Goal: Task Accomplishment & Management: Complete application form

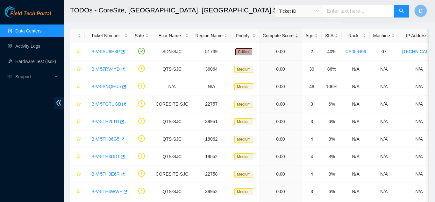
scroll to position [25, 0]
click at [32, 11] on span "Field Tech Portal" at bounding box center [30, 14] width 41 height 6
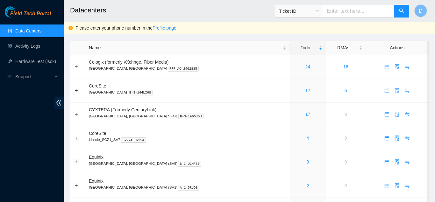
click at [191, 15] on h2 "Datacenters" at bounding box center [218, 10] width 296 height 20
click at [138, 1] on h2 "Datacenters" at bounding box center [218, 10] width 296 height 20
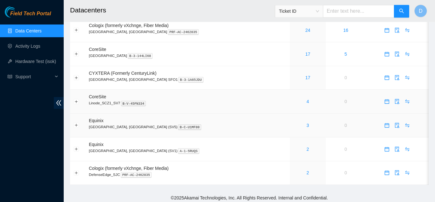
scroll to position [36, 0]
click at [307, 100] on link "4" at bounding box center [308, 101] width 3 height 5
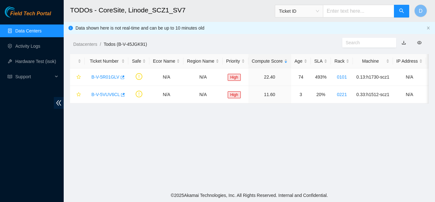
click at [27, 31] on link "Data Centers" at bounding box center [28, 30] width 26 height 5
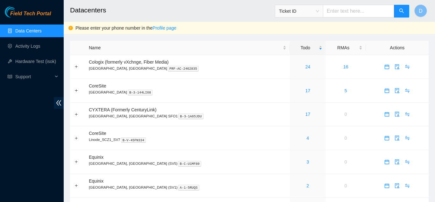
click at [226, 11] on h2 "Datacenters" at bounding box center [218, 10] width 296 height 20
click at [232, 11] on h2 "Datacenters" at bounding box center [218, 10] width 296 height 20
click at [146, 13] on h2 "Datacenters" at bounding box center [218, 10] width 296 height 20
click at [167, 5] on h2 "Datacenters" at bounding box center [218, 10] width 296 height 20
click at [178, 11] on h2 "Datacenters" at bounding box center [218, 10] width 296 height 20
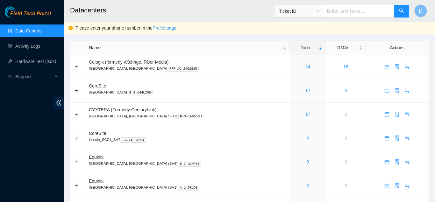
click at [214, 13] on h2 "Datacenters" at bounding box center [218, 10] width 296 height 20
click at [229, 7] on h2 "Datacenters" at bounding box center [218, 10] width 296 height 20
click at [66, 53] on main "Datacenters Ticket ID D Please enter your phone number in the Profile page Name…" at bounding box center [249, 114] width 371 height 228
click at [40, 46] on link "Activity Logs" at bounding box center [27, 46] width 25 height 5
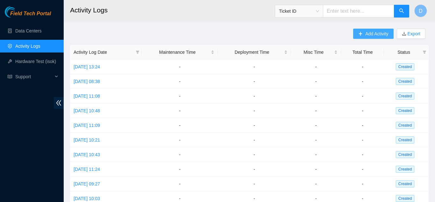
click at [370, 37] on span "Add Activity" at bounding box center [376, 33] width 23 height 7
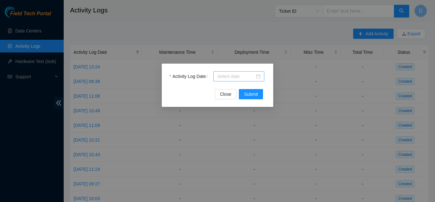
click at [237, 78] on input "Activity Log Date" at bounding box center [236, 76] width 38 height 7
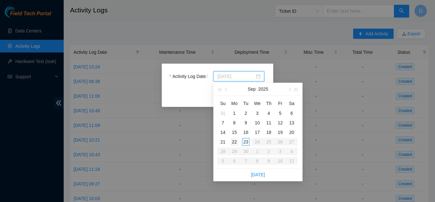
type input "2025-09-22"
click at [235, 141] on div "22" at bounding box center [235, 142] width 8 height 8
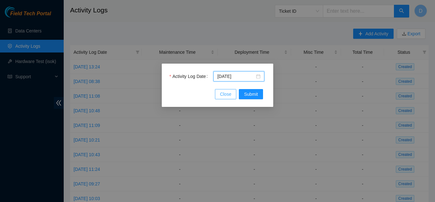
click at [227, 94] on span "Close" at bounding box center [225, 94] width 11 height 7
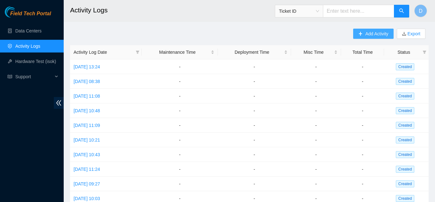
click at [363, 35] on button "Add Activity" at bounding box center [373, 34] width 40 height 10
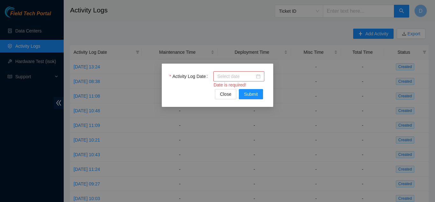
click at [246, 75] on input "Activity Log Date" at bounding box center [236, 76] width 38 height 7
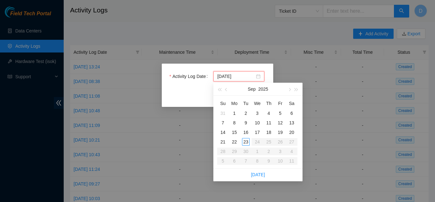
type input "2025-09-23"
type input "2025-09-22"
click at [234, 141] on div "22" at bounding box center [235, 142] width 8 height 8
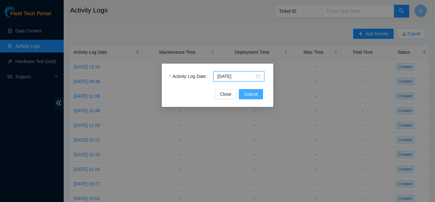
click at [253, 96] on span "Submit" at bounding box center [251, 94] width 14 height 7
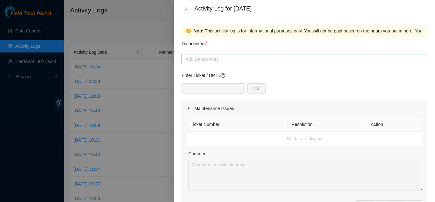
click at [203, 59] on div at bounding box center [304, 59] width 243 height 8
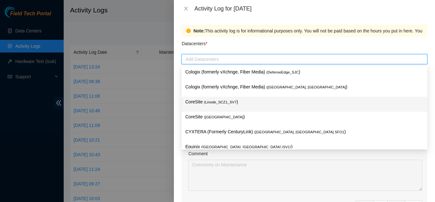
click at [249, 103] on p "CoreSite ( Linode_SCZ1_SV7 )" at bounding box center [304, 101] width 238 height 7
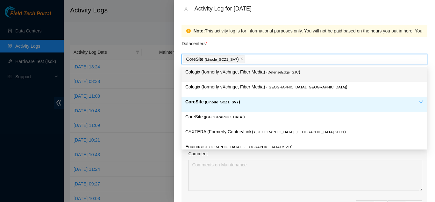
click at [289, 45] on div "Datacenters *" at bounding box center [305, 45] width 246 height 17
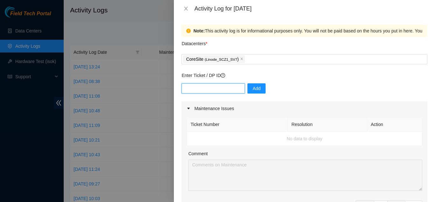
click at [218, 93] on input "text" at bounding box center [213, 88] width 63 height 10
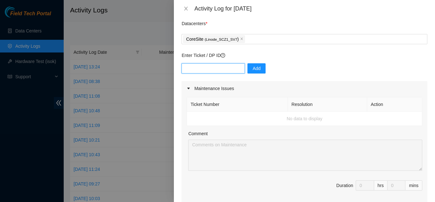
scroll to position [20, 0]
click at [258, 73] on button "Add" at bounding box center [256, 69] width 18 height 10
click at [220, 66] on input "text" at bounding box center [213, 69] width 63 height 10
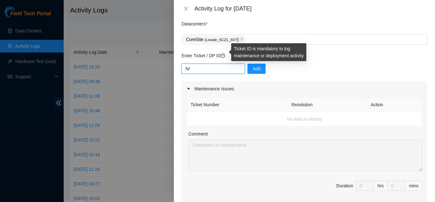
type input "N"
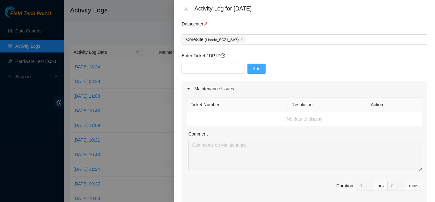
click at [253, 69] on span "Add" at bounding box center [257, 68] width 8 height 7
click at [276, 70] on div "Add" at bounding box center [305, 73] width 246 height 18
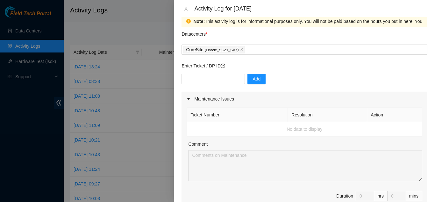
scroll to position [0, 0]
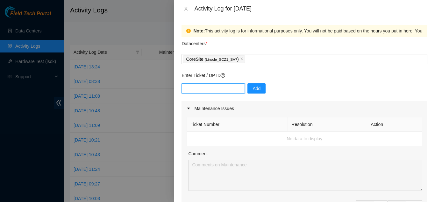
click at [212, 89] on input "text" at bounding box center [213, 88] width 63 height 10
type input "N/A"
click at [315, 81] on div "Enter Ticket / DP ID N/A Add" at bounding box center [305, 86] width 246 height 29
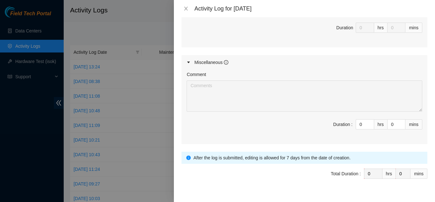
scroll to position [321, 0]
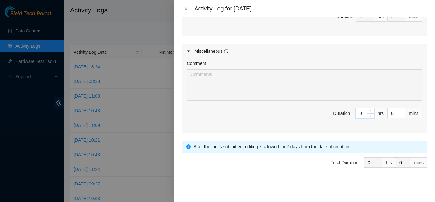
click at [360, 116] on input "0" at bounding box center [365, 114] width 18 height 10
click at [369, 112] on span "up" at bounding box center [371, 112] width 4 height 4
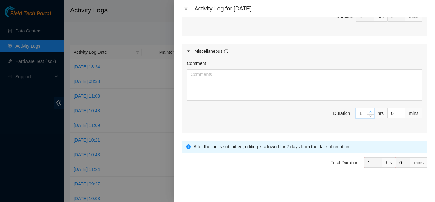
type input "1"
click at [369, 112] on span "up" at bounding box center [371, 112] width 4 height 4
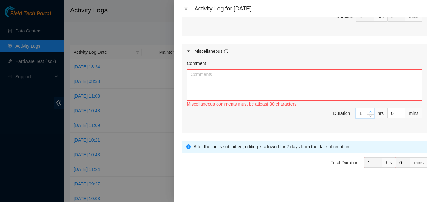
click at [369, 112] on span "up" at bounding box center [371, 112] width 4 height 4
type input "3"
click at [369, 112] on span "up" at bounding box center [371, 112] width 4 height 4
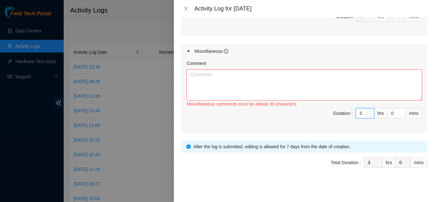
type input "6"
click at [369, 112] on span "up" at bounding box center [371, 112] width 4 height 4
type input "7"
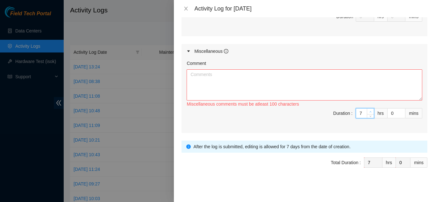
click at [369, 112] on span "up" at bounding box center [371, 112] width 4 height 4
type input "8"
click at [332, 91] on textarea "Comment" at bounding box center [305, 84] width 236 height 31
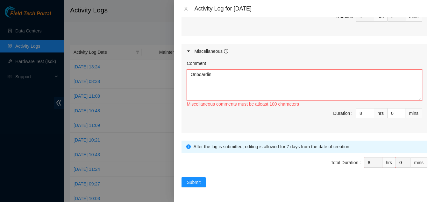
type textarea "Onboarding"
click at [285, 73] on textarea "Spent shift completing on-boarding." at bounding box center [305, 84] width 236 height 31
click at [292, 80] on textarea "Spent shift completing on-boarding." at bounding box center [305, 84] width 236 height 31
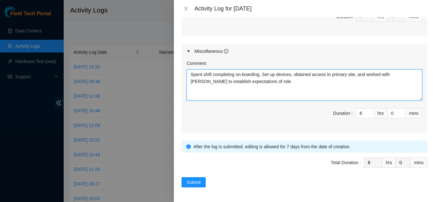
type textarea "Spent shift completing on-boarding. Set up devices, obtained access to primary …"
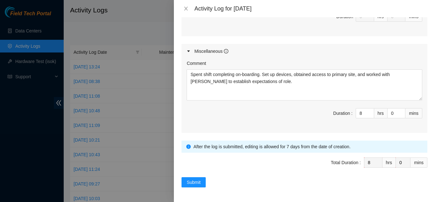
click at [265, 101] on div "Comment Spent shift completing on-boarding. Set up devices, obtained access to …" at bounding box center [305, 96] width 246 height 75
click at [194, 178] on button "Submit" at bounding box center [194, 182] width 24 height 10
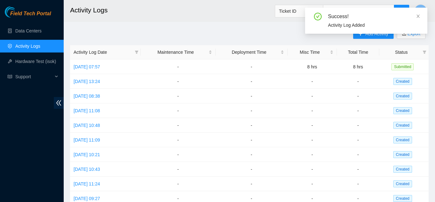
click at [206, 14] on h2 "Activity Logs" at bounding box center [218, 10] width 296 height 20
click at [124, 9] on h2 "Activity Logs" at bounding box center [218, 10] width 296 height 20
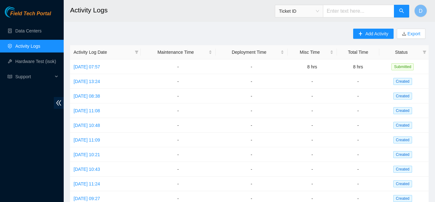
click at [186, 10] on h2 "Activity Logs" at bounding box center [218, 10] width 296 height 20
click at [30, 33] on link "Data Centers" at bounding box center [28, 30] width 26 height 5
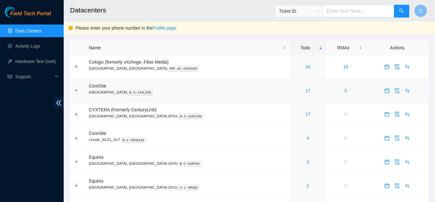
click at [230, 88] on td "CoreSite Santa Clara, CA SV4 B-3-144LI68" at bounding box center [187, 91] width 204 height 24
click at [228, 109] on td "CYXTERA (Formerly CenturyLink) Santa Clara, CA SFO1 B-3-1A65JDU" at bounding box center [187, 115] width 204 height 24
